Goal: Task Accomplishment & Management: Complete application form

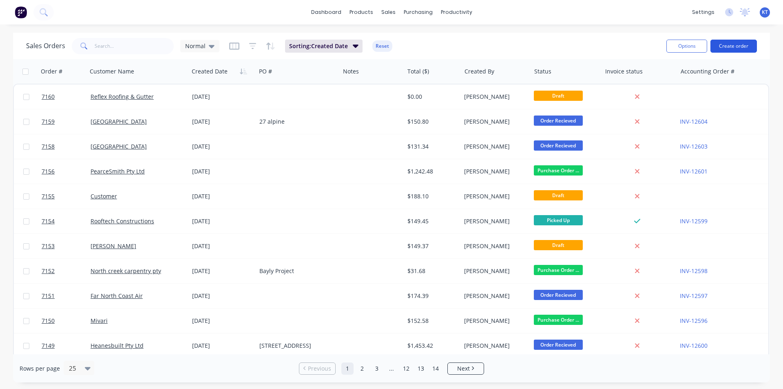
click at [754, 49] on button "Create order" at bounding box center [733, 46] width 46 height 13
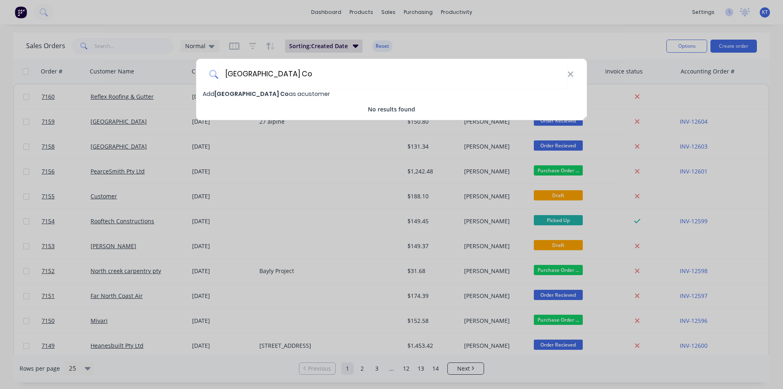
type input "[GEOGRAPHIC_DATA] Co"
click at [241, 95] on span "[GEOGRAPHIC_DATA] Co" at bounding box center [251, 94] width 74 height 8
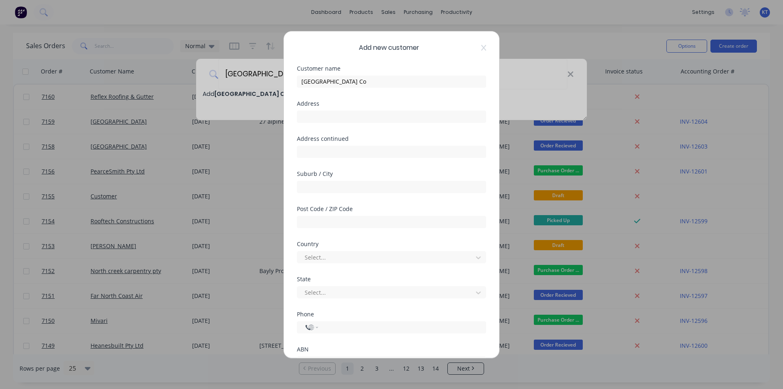
select select "AU"
click at [348, 329] on input "tel" at bounding box center [401, 326] width 154 height 9
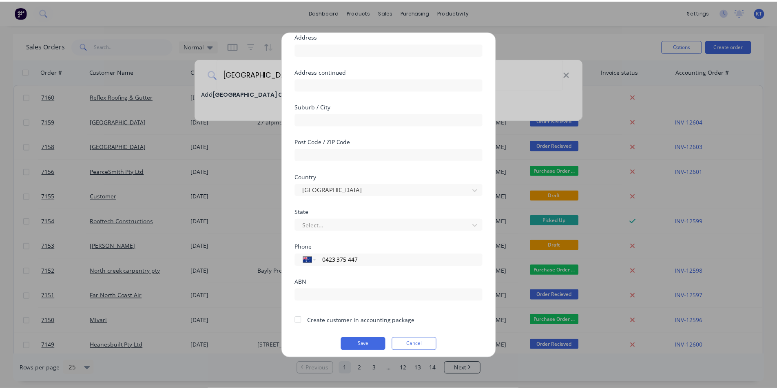
scroll to position [72, 0]
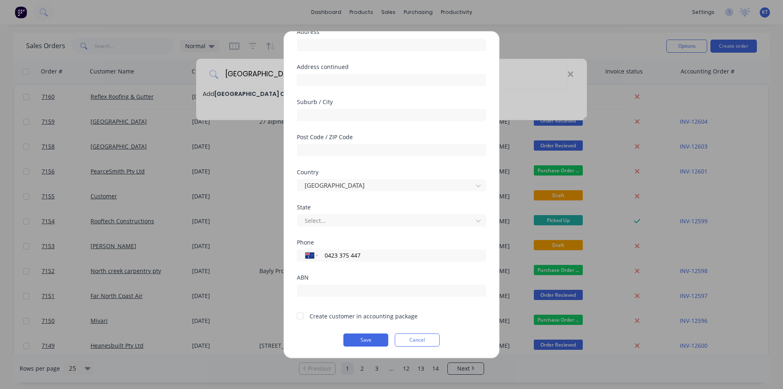
type input "0423 375 447"
click at [297, 318] on div at bounding box center [300, 315] width 16 height 16
click at [351, 336] on button "Save" at bounding box center [365, 339] width 45 height 13
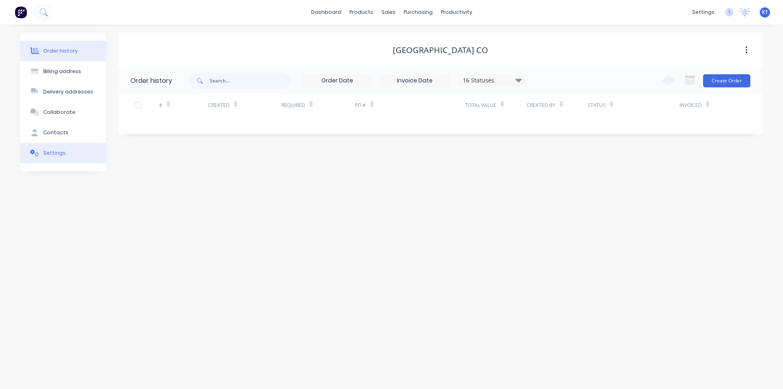
click at [53, 152] on div "Settings" at bounding box center [54, 152] width 22 height 7
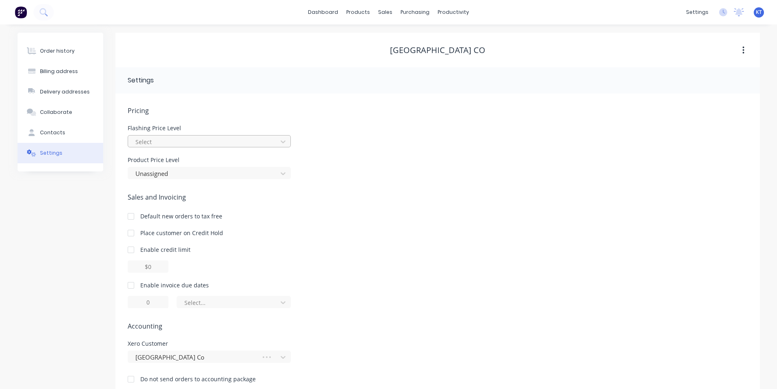
click at [144, 144] on div at bounding box center [204, 142] width 139 height 10
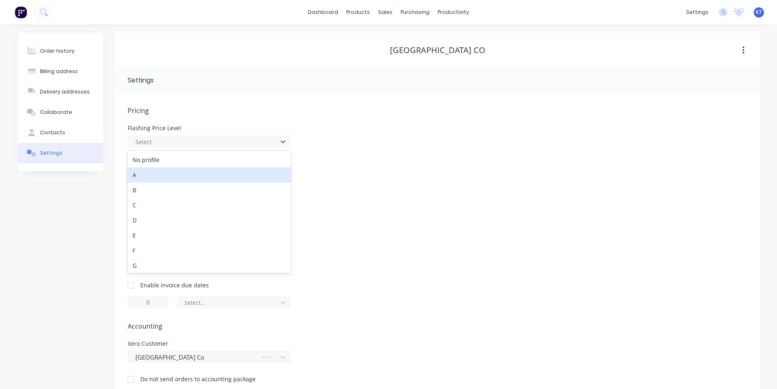
drag, startPoint x: 144, startPoint y: 144, endPoint x: 139, endPoint y: 169, distance: 25.0
click at [139, 169] on div "A" at bounding box center [209, 174] width 163 height 15
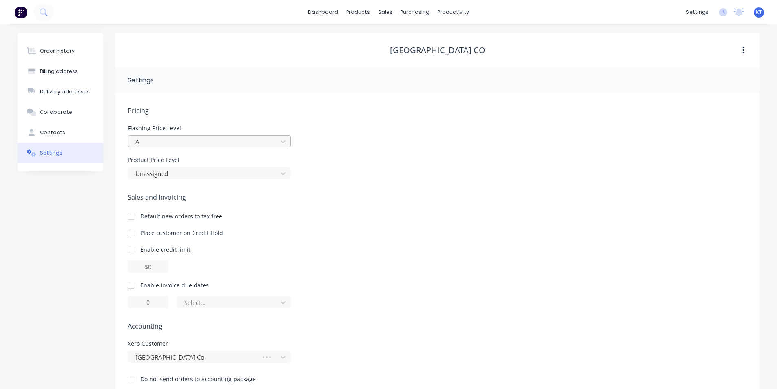
click at [140, 142] on div at bounding box center [204, 142] width 139 height 10
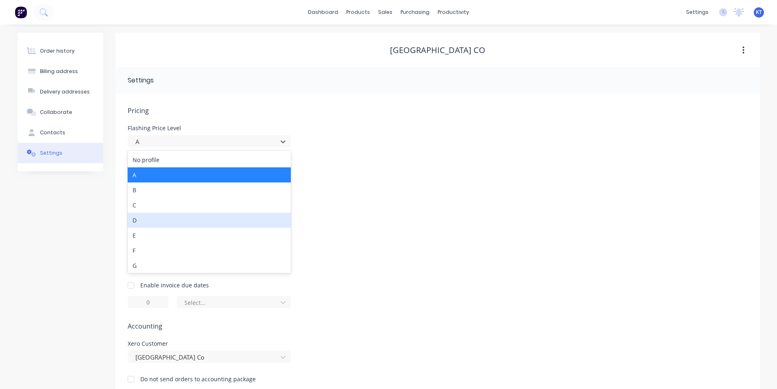
drag, startPoint x: 178, startPoint y: 219, endPoint x: 179, endPoint y: 210, distance: 8.7
click at [178, 219] on div "D" at bounding box center [209, 219] width 163 height 15
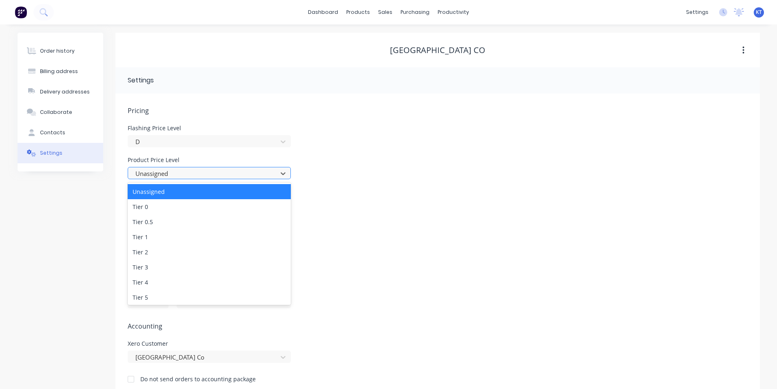
click at [183, 175] on div at bounding box center [204, 173] width 139 height 10
click at [193, 284] on div "Tier 4" at bounding box center [209, 281] width 163 height 15
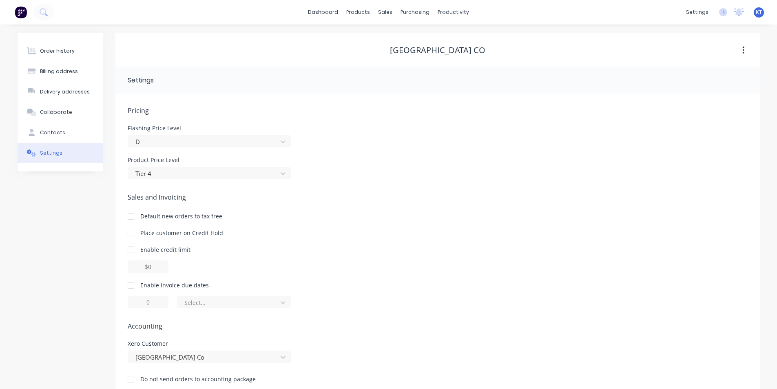
click at [133, 283] on div at bounding box center [131, 285] width 16 height 16
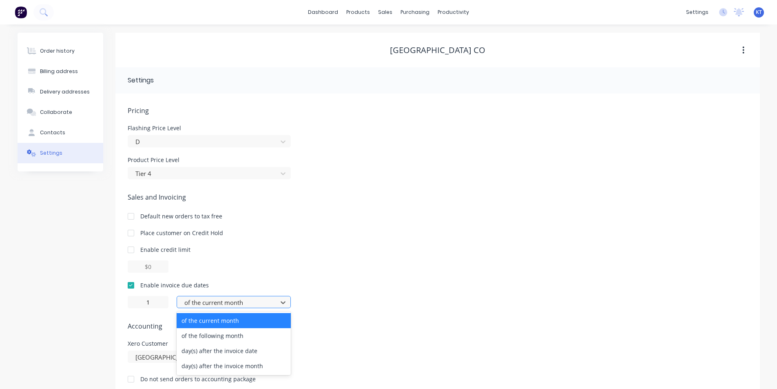
click at [218, 301] on div at bounding box center [228, 302] width 90 height 10
click at [234, 356] on div "day(s) after the invoice date" at bounding box center [234, 350] width 114 height 15
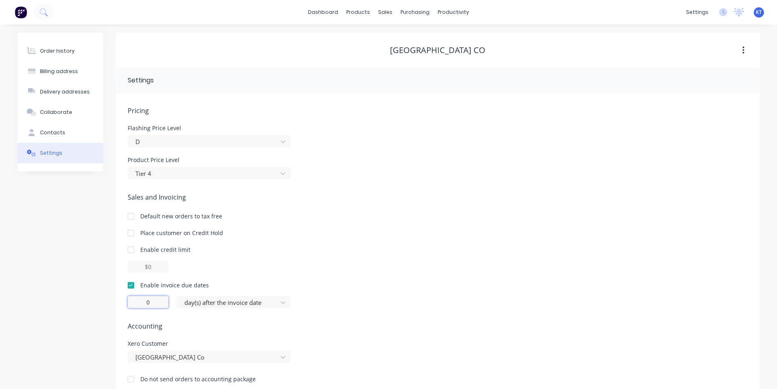
click at [157, 303] on input "0" at bounding box center [148, 302] width 41 height 12
type input "1"
click at [561, 345] on div "Xero Customer Marloane Building Co" at bounding box center [438, 351] width 620 height 22
click at [29, 49] on icon at bounding box center [31, 50] width 9 height 7
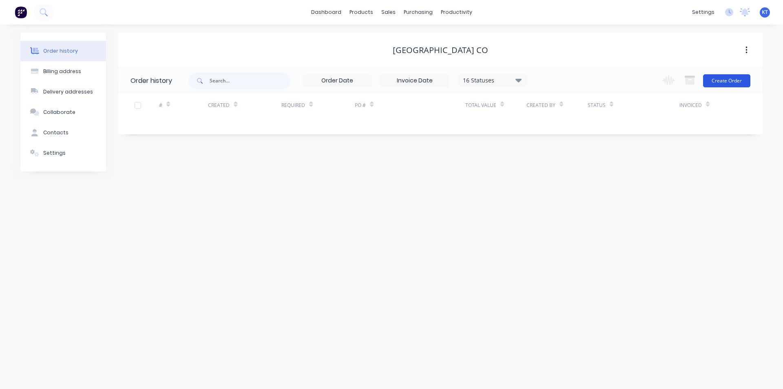
click at [723, 83] on button "Create Order" at bounding box center [726, 80] width 47 height 13
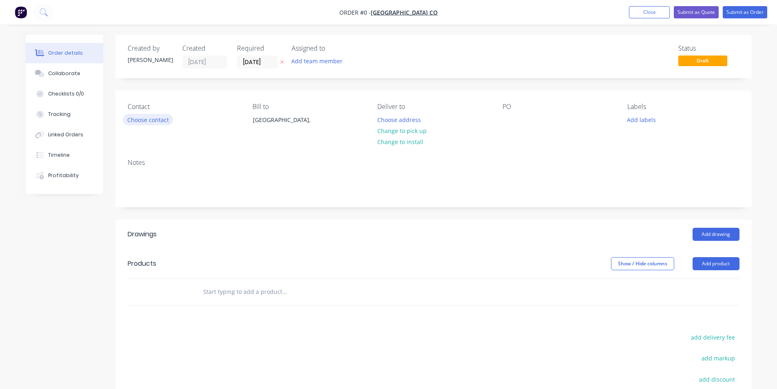
click at [139, 119] on button "Choose contact" at bounding box center [148, 119] width 50 height 11
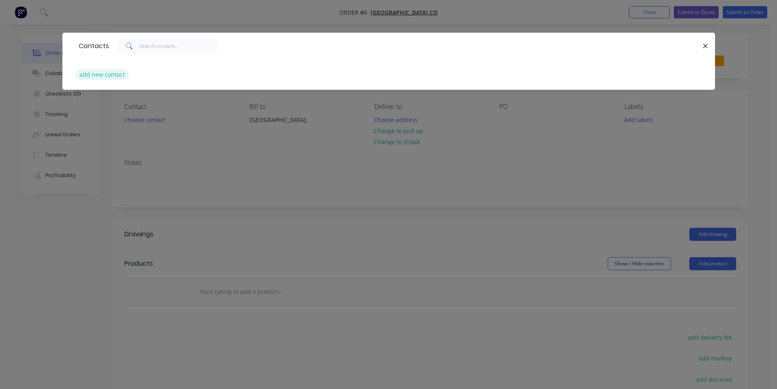
click at [109, 77] on button "add new contact" at bounding box center [102, 74] width 54 height 11
select select "AU"
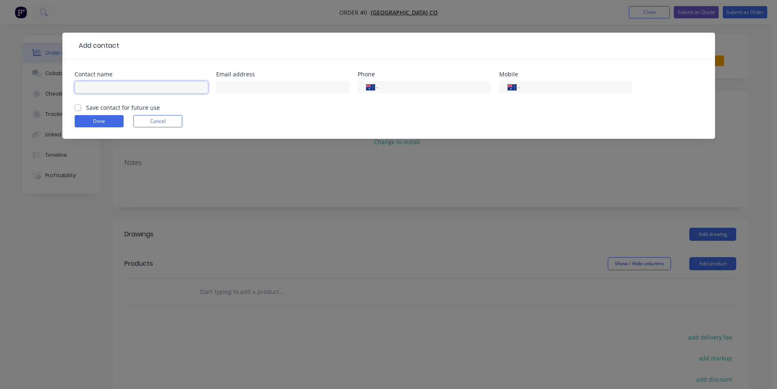
click at [93, 87] on input "text" at bounding box center [141, 87] width 133 height 12
type input "Ben"
select select "BS"
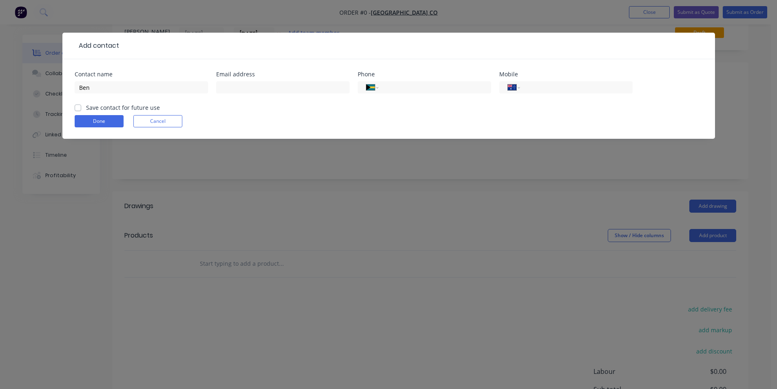
scroll to position [41, 0]
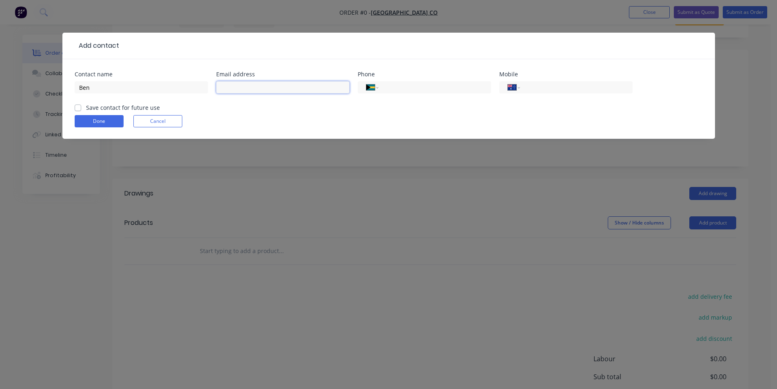
click at [272, 82] on input "text" at bounding box center [282, 87] width 133 height 12
type input "[EMAIL_ADDRESS][DOMAIN_NAME]"
click at [604, 87] on input "tel" at bounding box center [575, 87] width 98 height 9
type input "0423 375 447"
click at [86, 110] on label "Save contact for future use" at bounding box center [123, 107] width 74 height 9
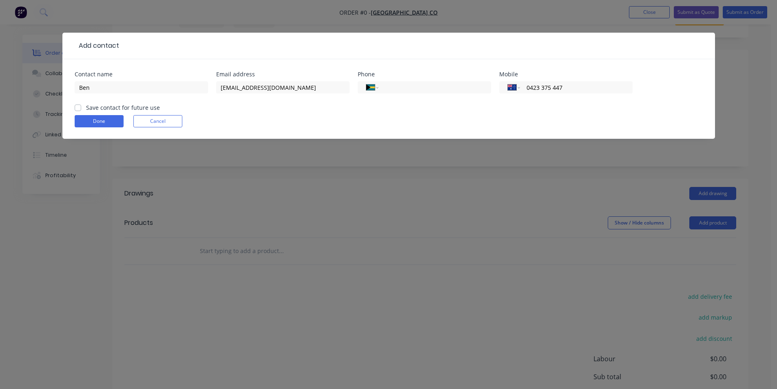
click at [78, 110] on input "Save contact for future use" at bounding box center [78, 107] width 7 height 8
checkbox input "true"
click at [105, 127] on form "Contact name Ben Email address [EMAIL_ADDRESS][DOMAIN_NAME] Phone International…" at bounding box center [389, 104] width 628 height 67
click at [107, 124] on button "Done" at bounding box center [99, 121] width 49 height 12
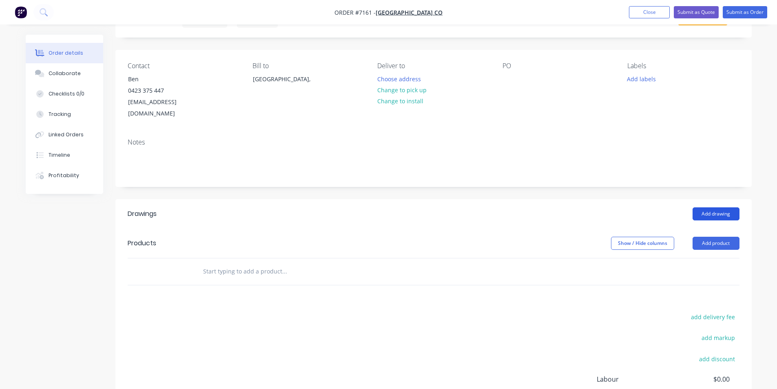
click at [731, 207] on button "Add drawing" at bounding box center [715, 213] width 47 height 13
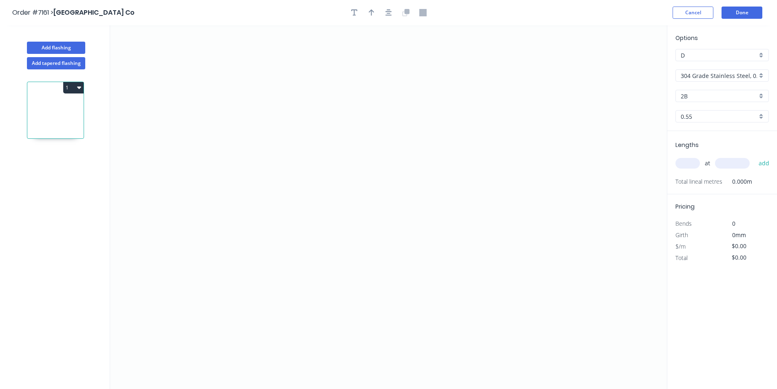
click at [717, 68] on div "Options D D 304 Grade Stainless Steel, 0.9mm Perforated Pattern 208 - 2mm hole …" at bounding box center [722, 81] width 110 height 97
click at [726, 74] on input "304 Grade Stainless Steel, 0.9mm Perforated Pattern 208 - 2mm hole" at bounding box center [719, 75] width 76 height 9
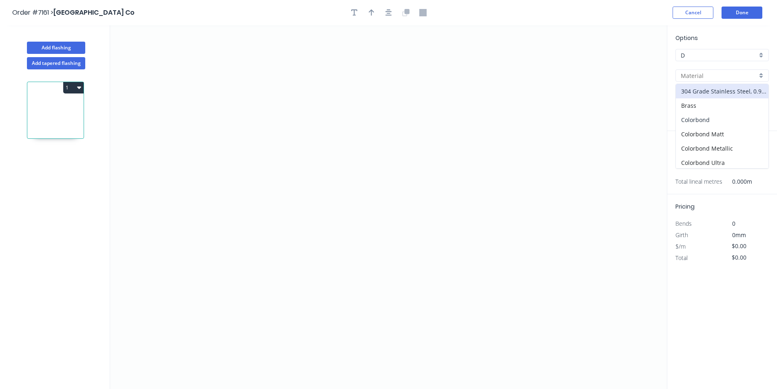
click at [726, 118] on div "Colorbond" at bounding box center [722, 120] width 93 height 14
type input "Colorbond"
type input "Basalt"
